Goal: Task Accomplishment & Management: Complete application form

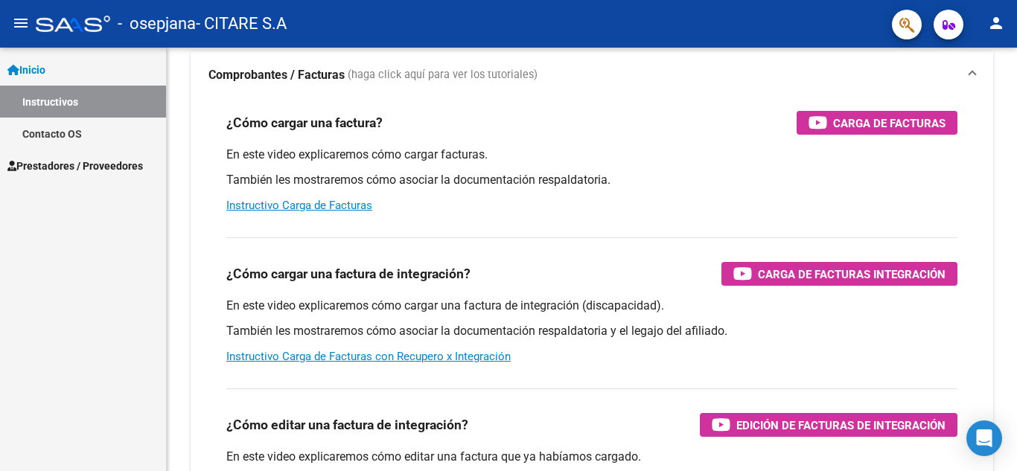
scroll to position [149, 0]
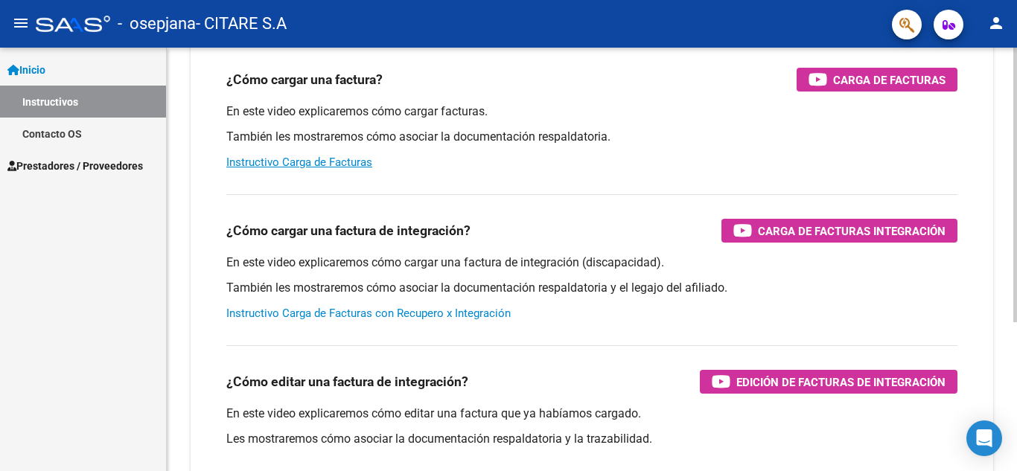
click at [474, 312] on link "Instructivo Carga de Facturas con Recupero x Integración" at bounding box center [368, 313] width 284 height 13
click at [89, 164] on span "Prestadores / Proveedores" at bounding box center [74, 166] width 135 height 16
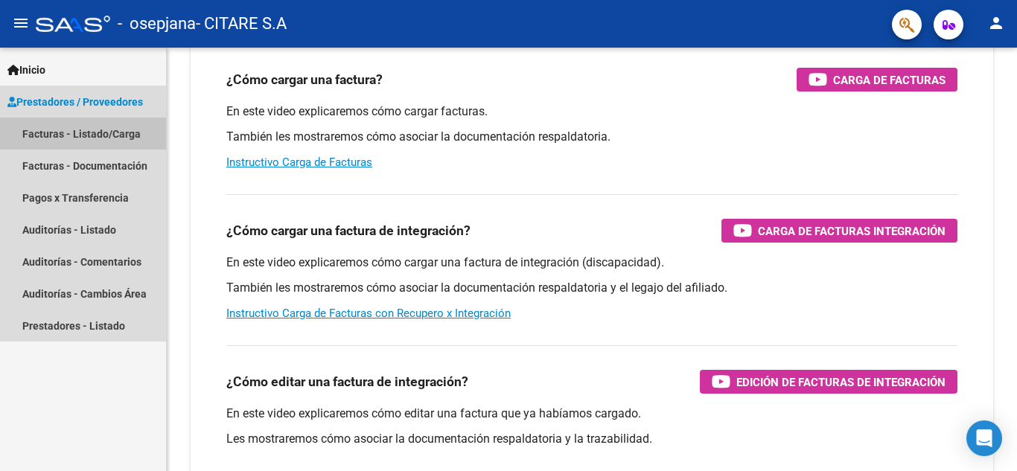
click at [112, 132] on link "Facturas - Listado/Carga" at bounding box center [83, 134] width 166 height 32
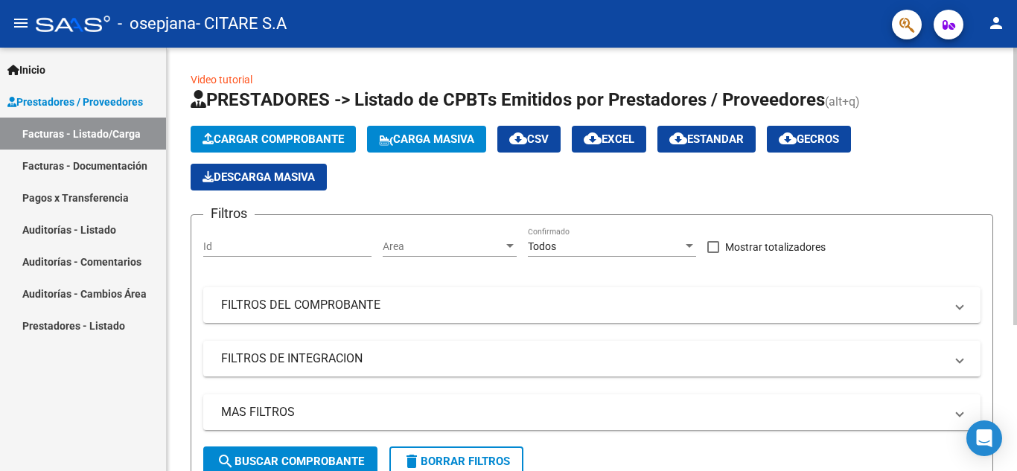
click at [295, 141] on span "Cargar Comprobante" at bounding box center [272, 138] width 141 height 13
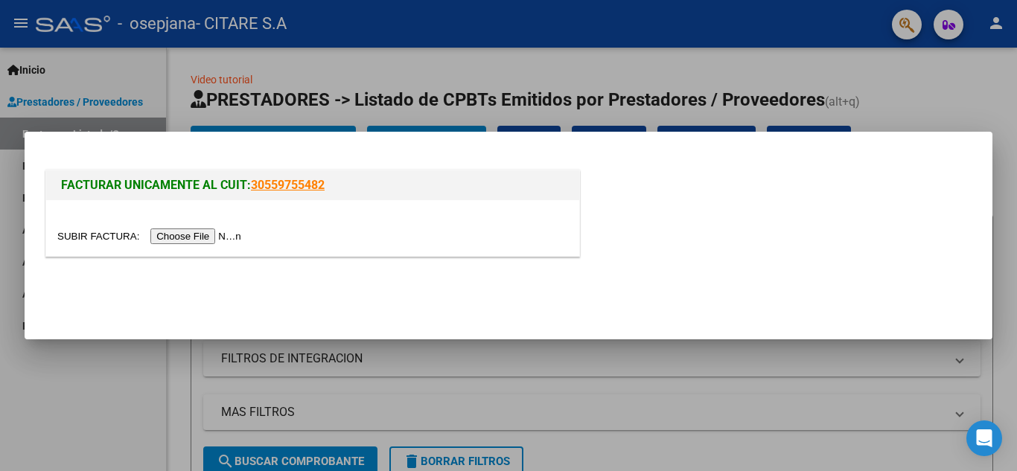
click at [191, 237] on input "file" at bounding box center [151, 236] width 188 height 16
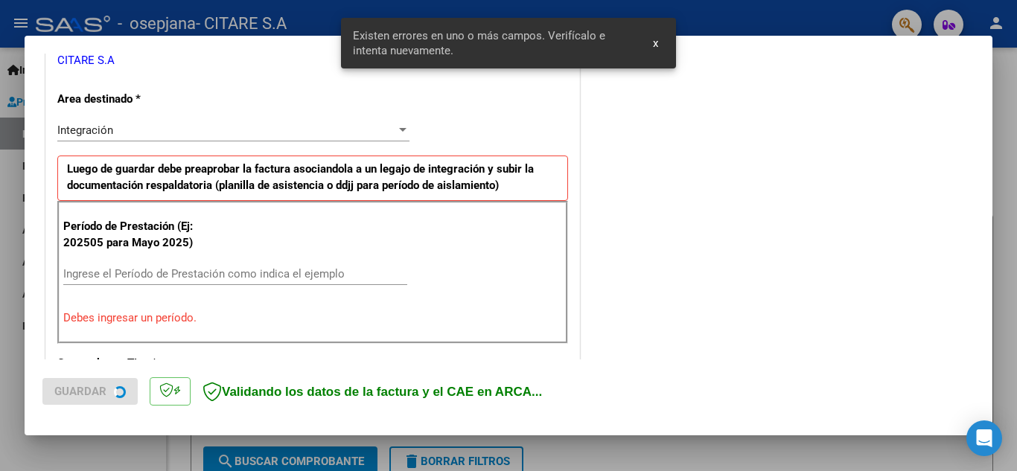
scroll to position [337, 0]
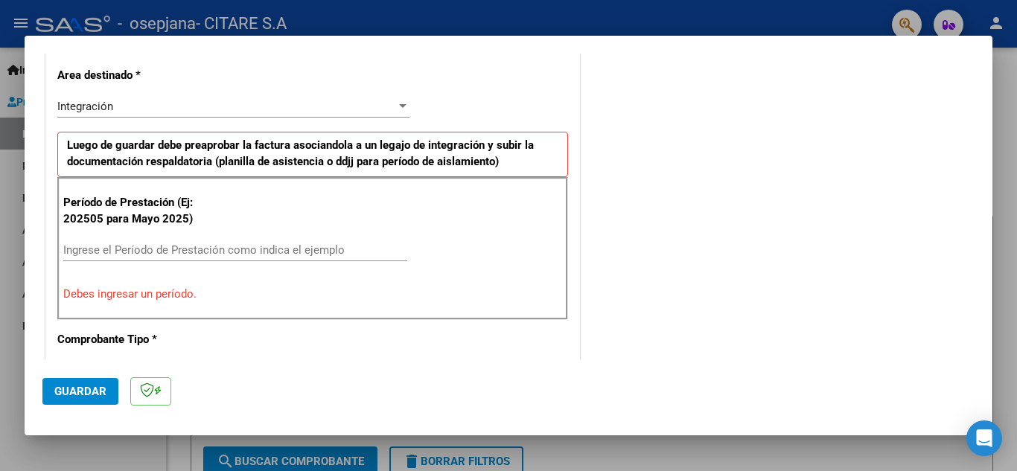
click at [202, 250] on input "Ingrese el Período de Prestación como indica el ejemplo" at bounding box center [235, 249] width 344 height 13
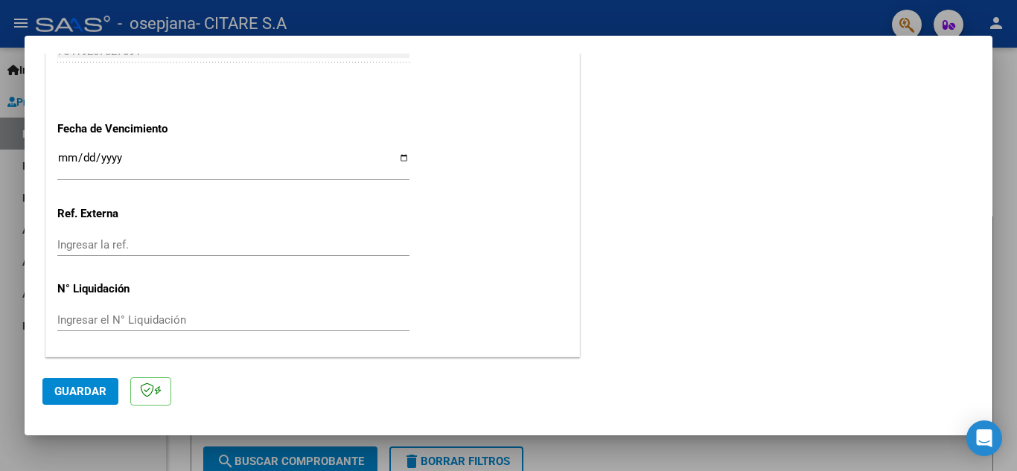
scroll to position [1004, 0]
type input "202509"
click at [398, 157] on input "Ingresar la fecha" at bounding box center [233, 163] width 352 height 24
type input "[DATE]"
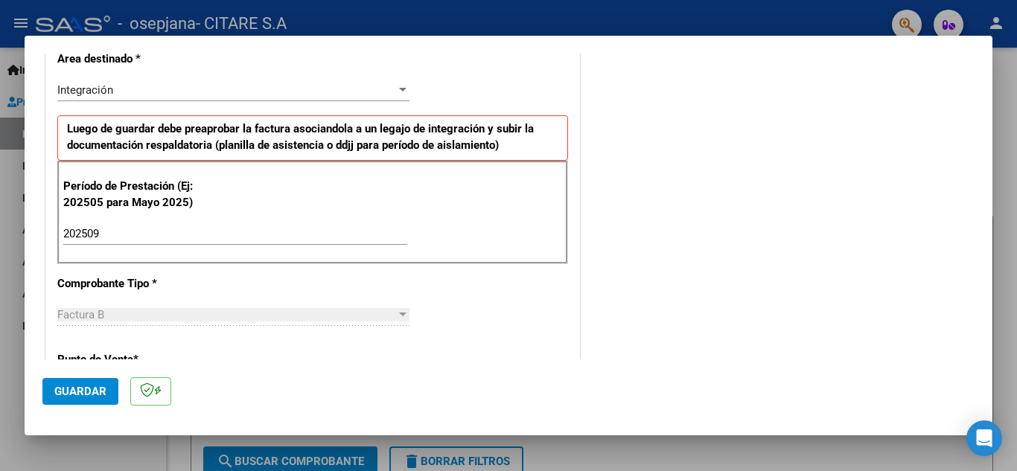
scroll to position [409, 0]
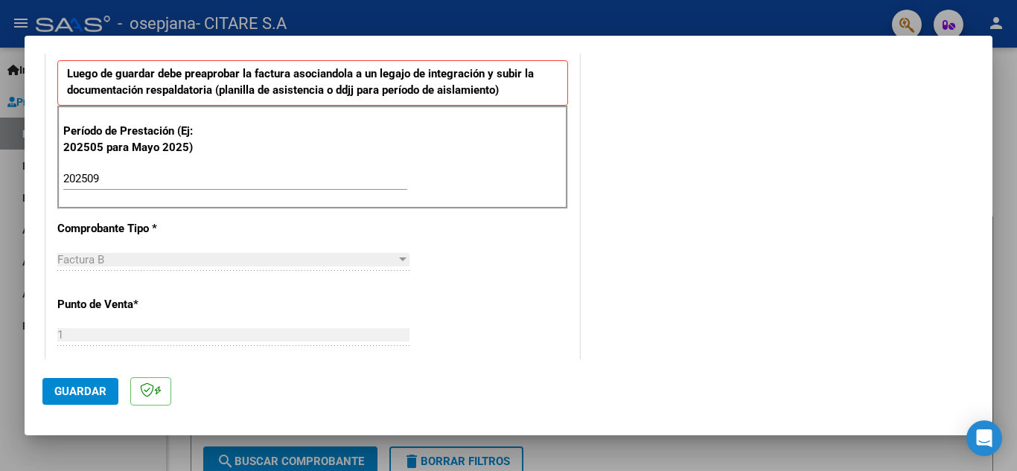
click at [87, 391] on span "Guardar" at bounding box center [80, 391] width 52 height 13
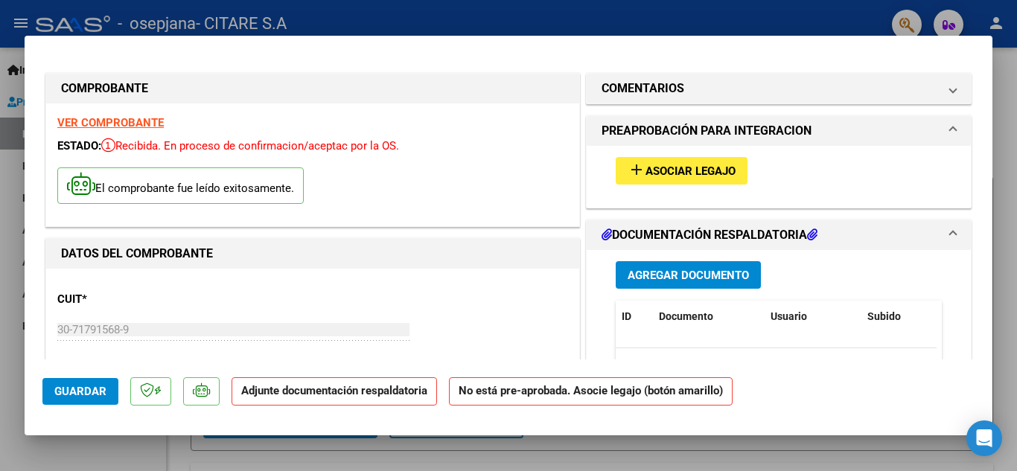
click at [673, 272] on span "Agregar Documento" at bounding box center [687, 275] width 121 height 13
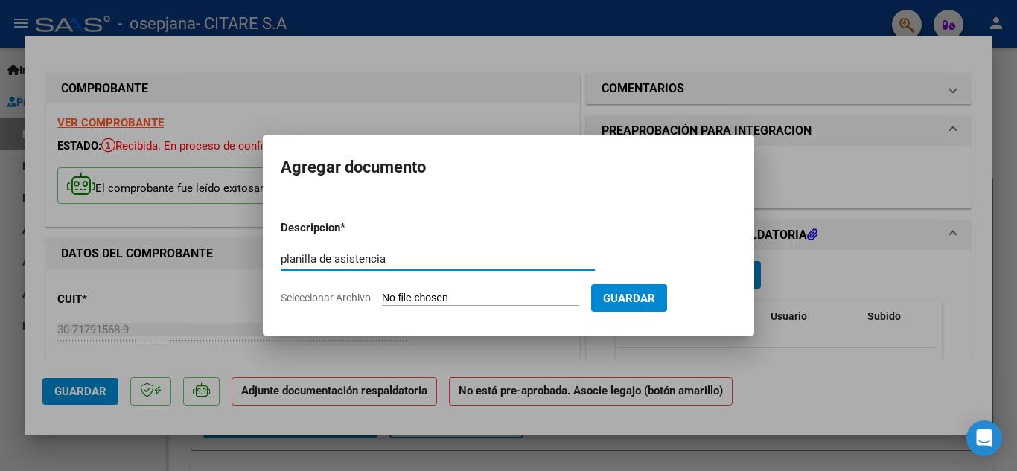
type input "planilla de asistencia"
click at [473, 299] on input "Seleccionar Archivo" at bounding box center [480, 299] width 197 height 14
type input "C:\fakepath\CamScanner [DATE] 15.28.pdf"
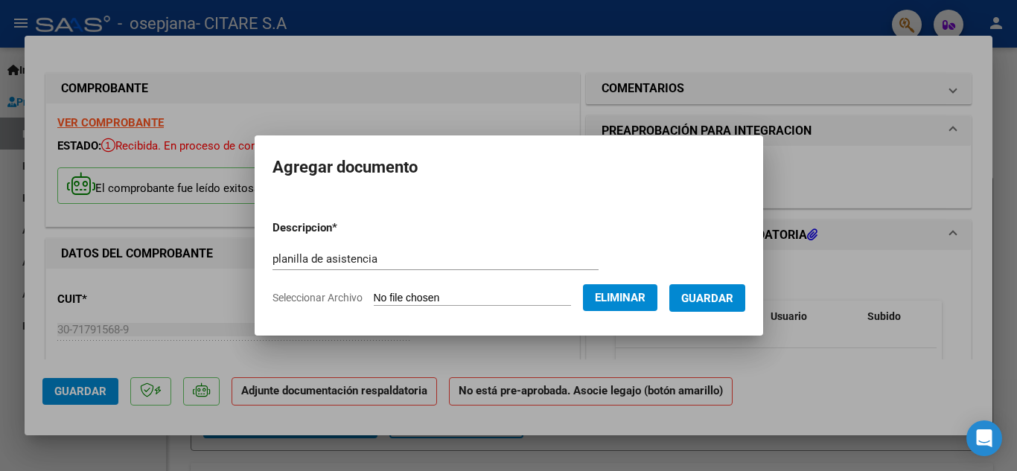
click at [715, 298] on span "Guardar" at bounding box center [707, 298] width 52 height 13
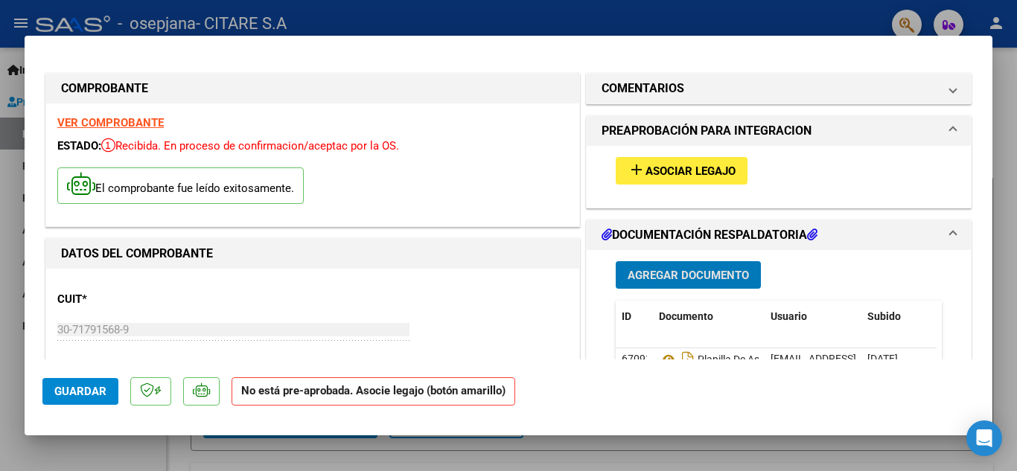
click at [691, 171] on span "Asociar Legajo" at bounding box center [690, 170] width 90 height 13
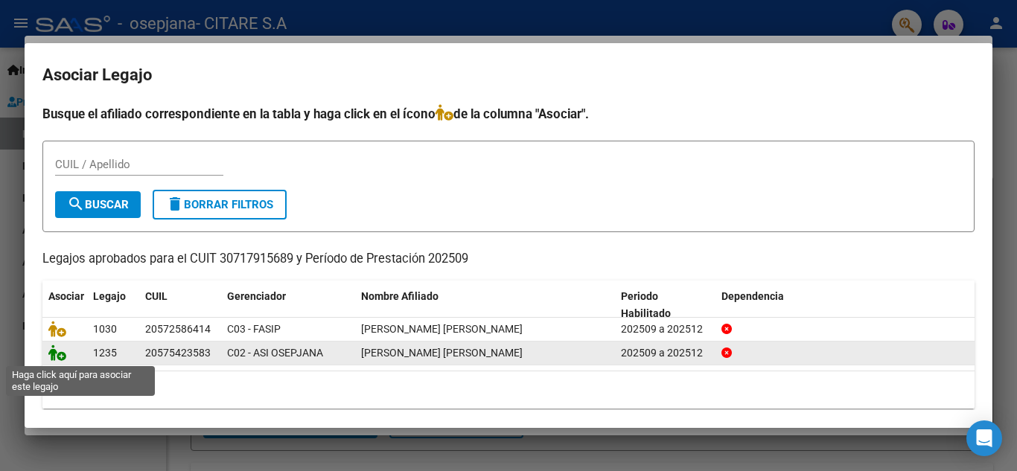
click at [63, 353] on icon at bounding box center [57, 353] width 18 height 16
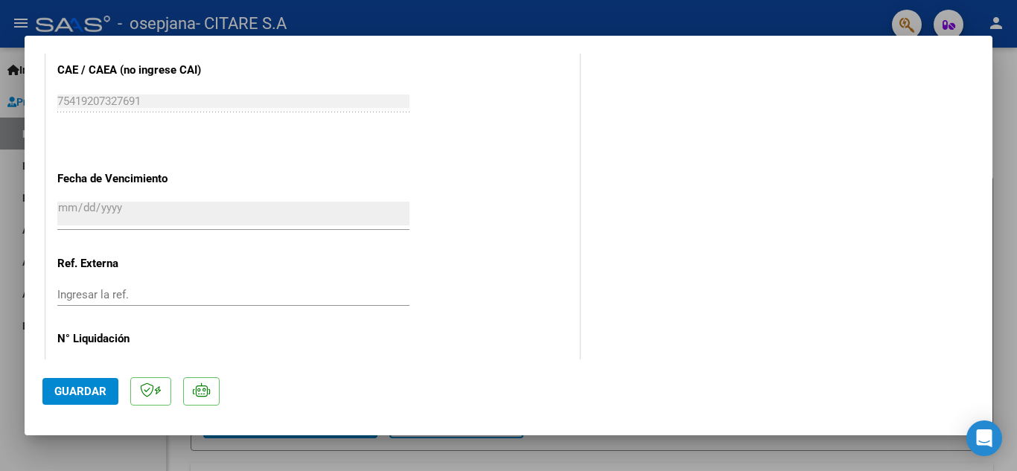
scroll to position [1026, 0]
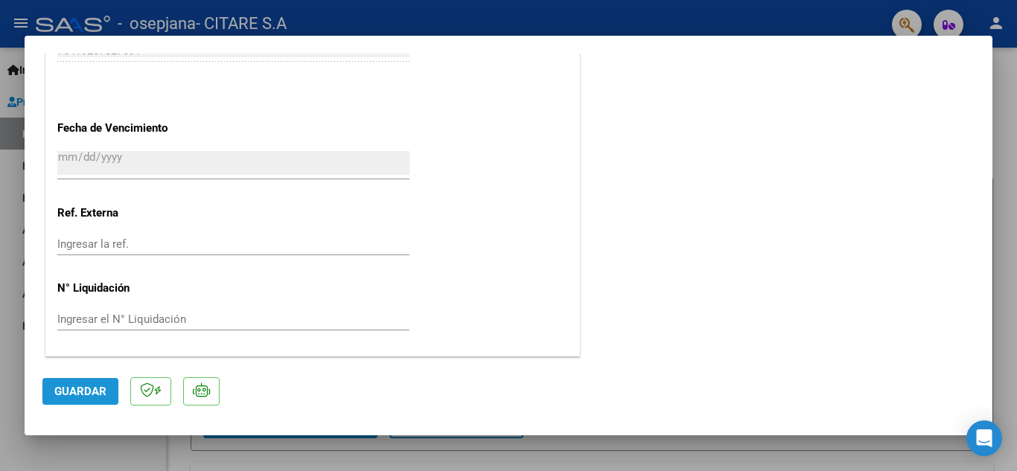
click at [86, 391] on span "Guardar" at bounding box center [80, 391] width 52 height 13
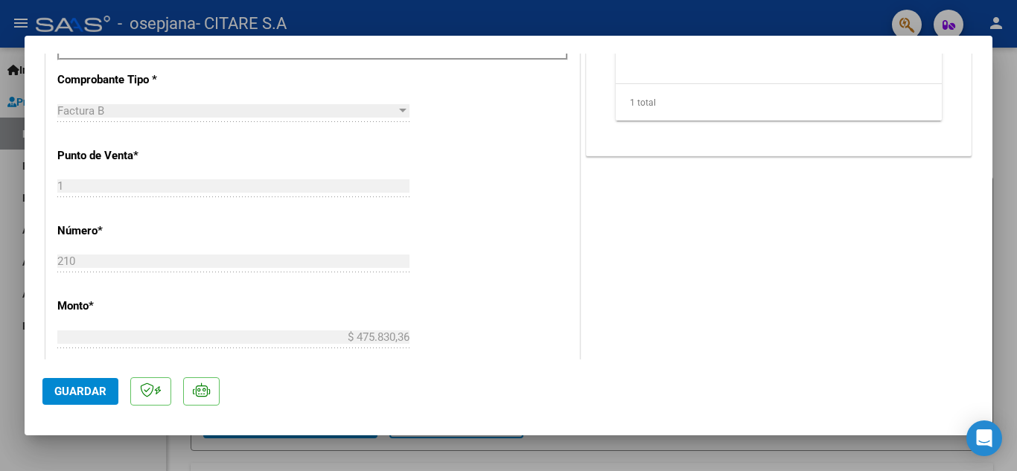
click at [1000, 144] on div at bounding box center [508, 235] width 1017 height 471
type input "$ 0,00"
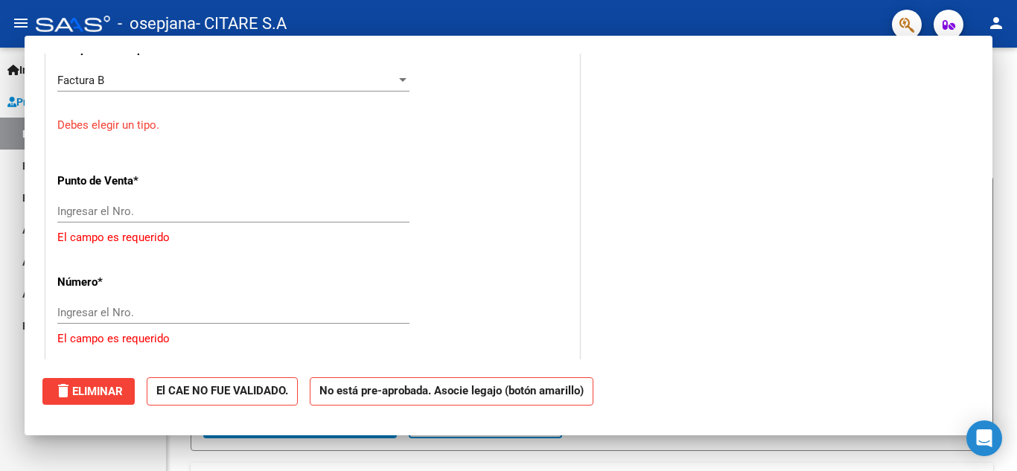
scroll to position [549, 0]
